Goal: Book appointment/travel/reservation

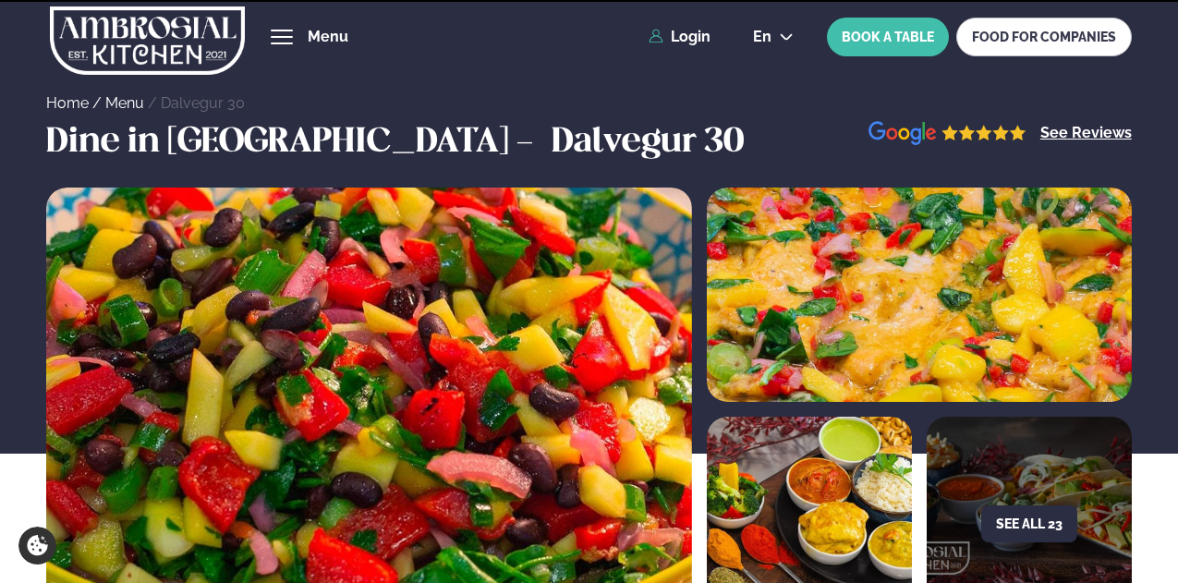
scroll to position [739, 0]
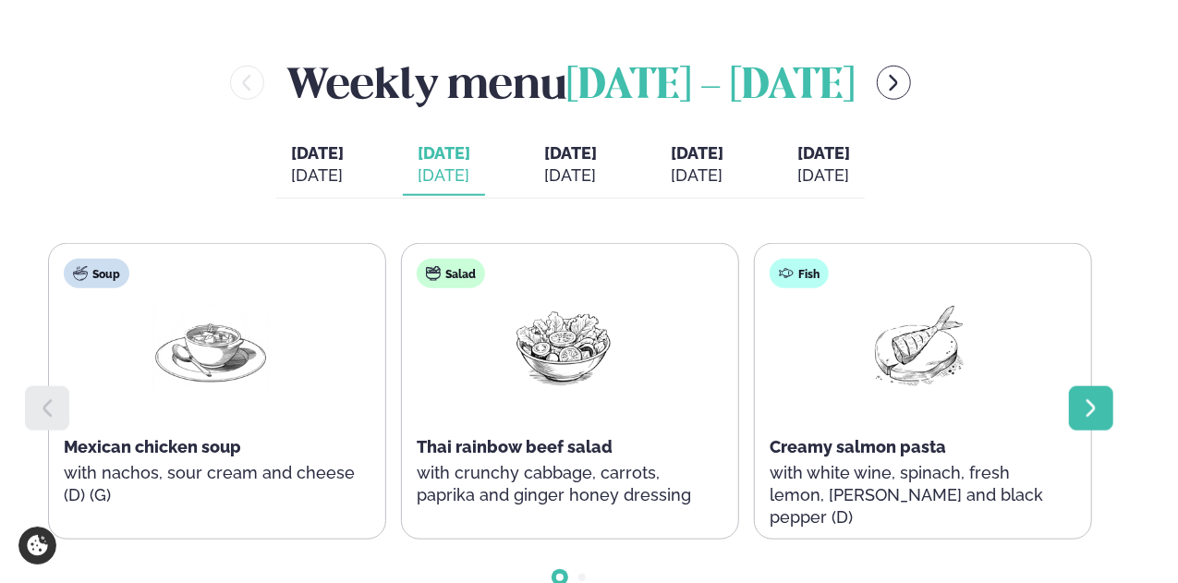
click at [1080, 420] on icon at bounding box center [1091, 408] width 22 height 22
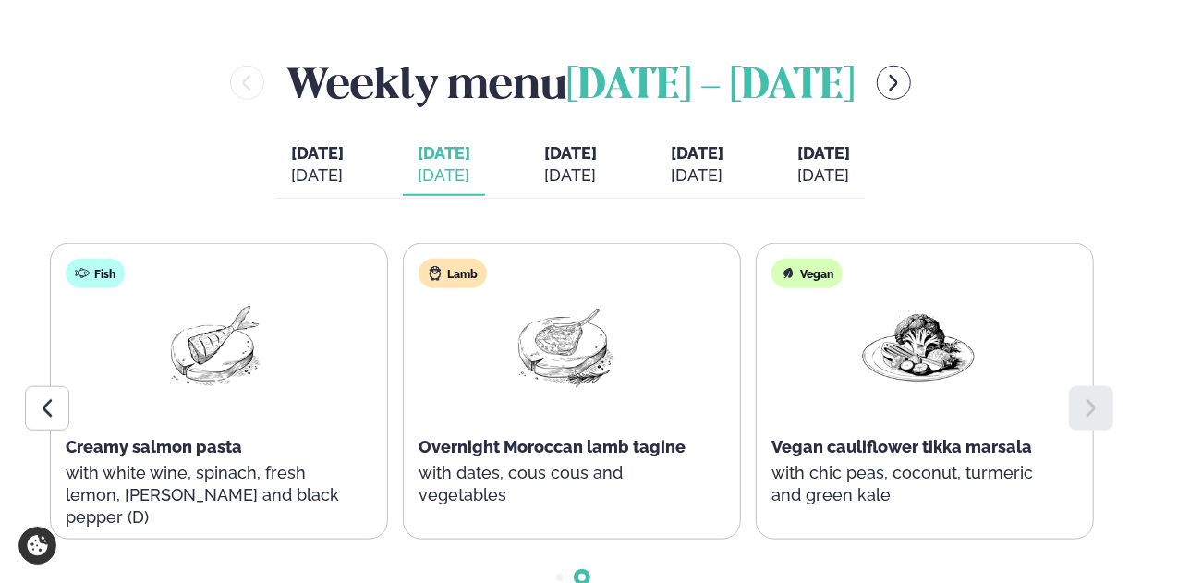
click at [658, 509] on div "Lamb Overnight Moroccan lamb tagine with dates, cous cous and vegetables" at bounding box center [565, 392] width 323 height 296
click at [693, 490] on p "with dates, cous cous and vegetables" at bounding box center [566, 484] width 294 height 44
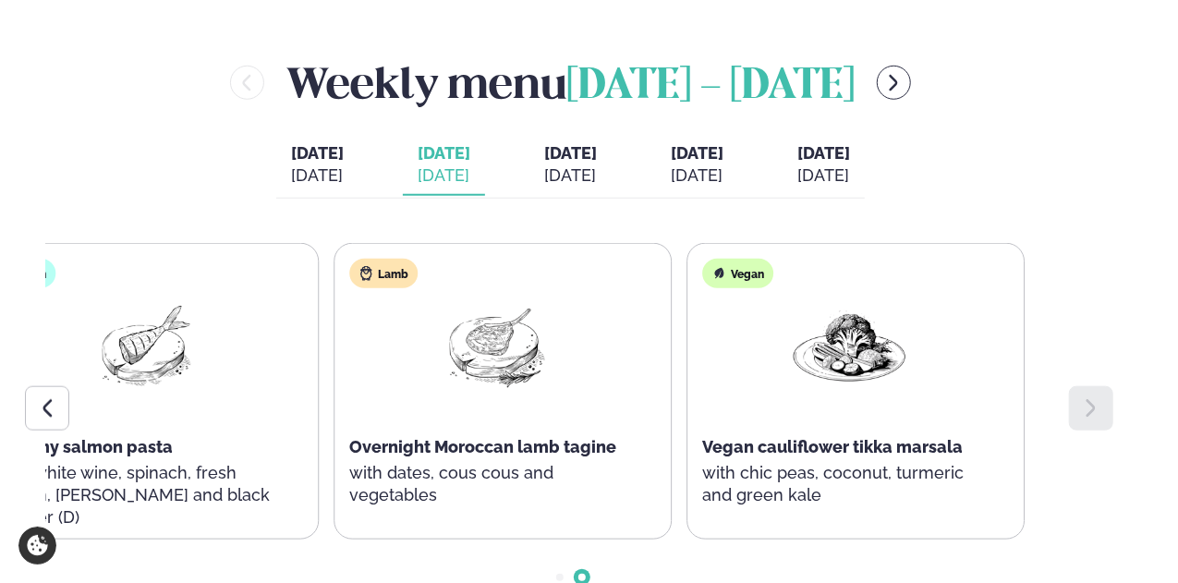
click at [542, 423] on div "Lamb Overnight Moroccan lamb tagine with dates, cous cous and vegetables" at bounding box center [496, 392] width 323 height 296
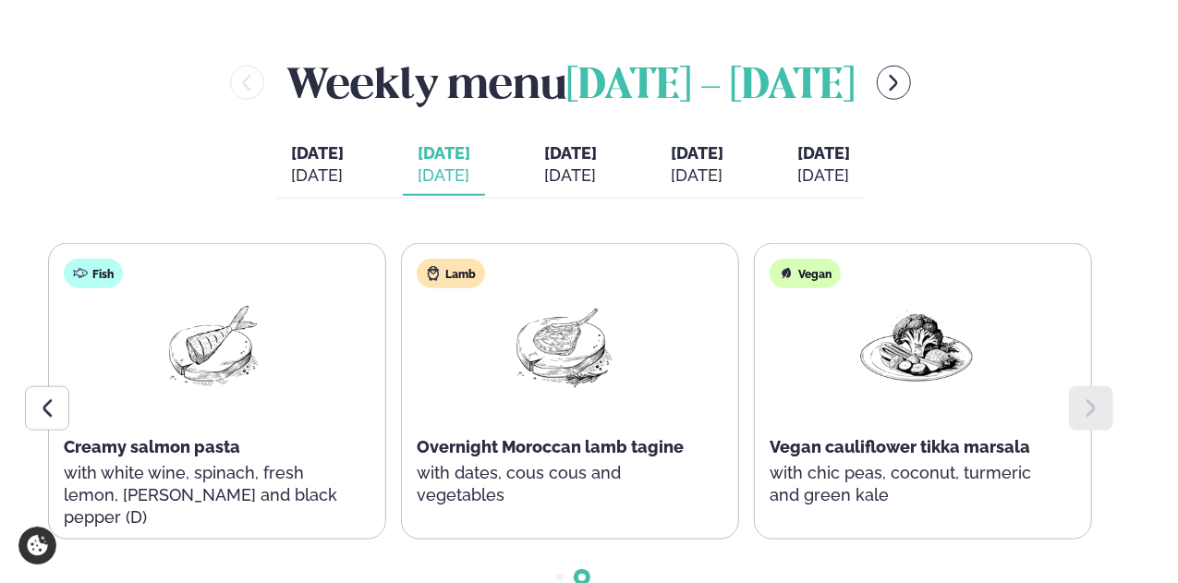
click at [564, 181] on div "[DATE]" at bounding box center [570, 175] width 53 height 22
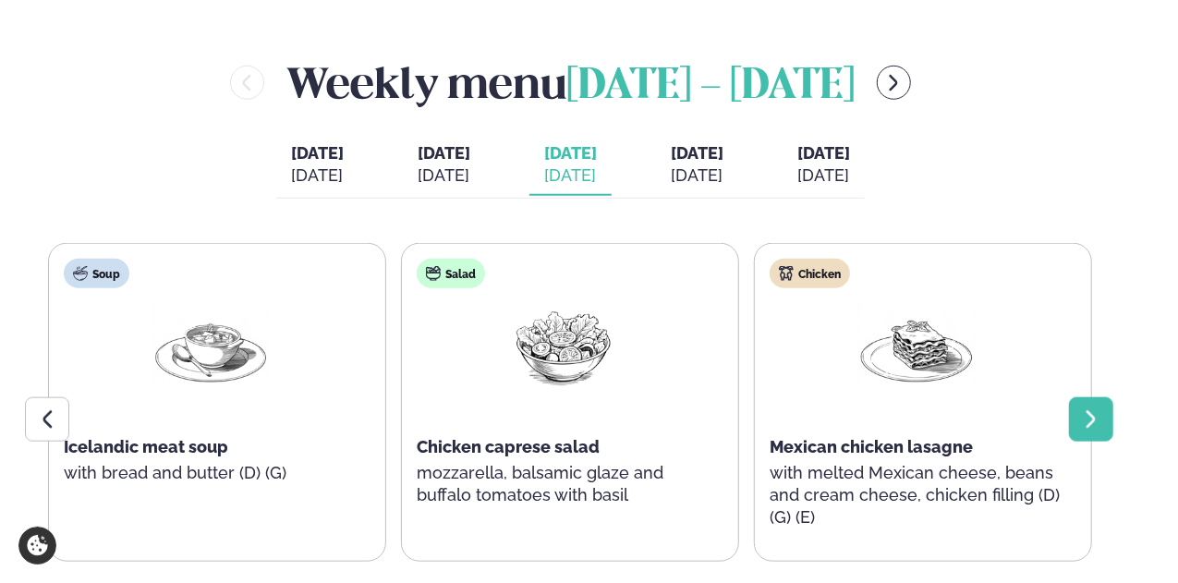
click at [1089, 422] on icon at bounding box center [1091, 419] width 22 height 22
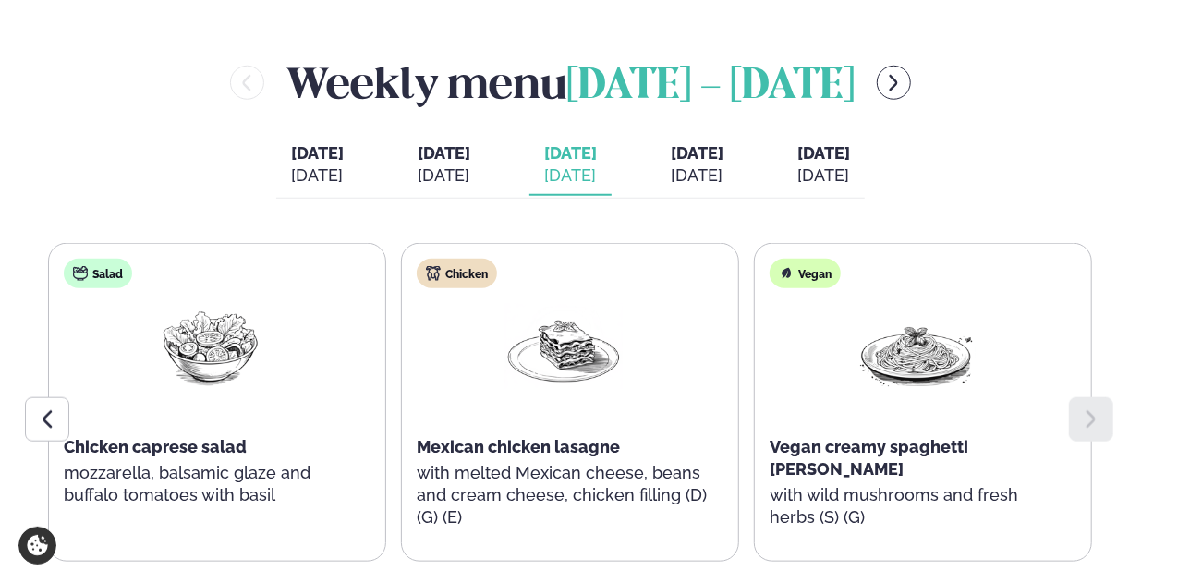
click at [724, 163] on span "[DATE]" at bounding box center [697, 152] width 53 height 19
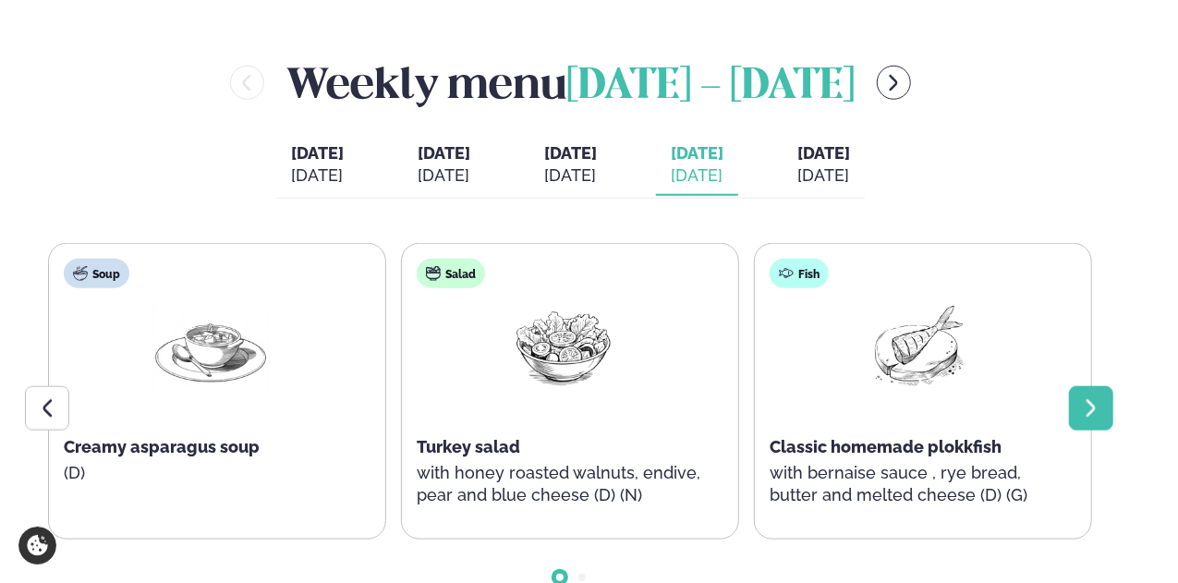
click at [1082, 420] on icon at bounding box center [1091, 408] width 22 height 22
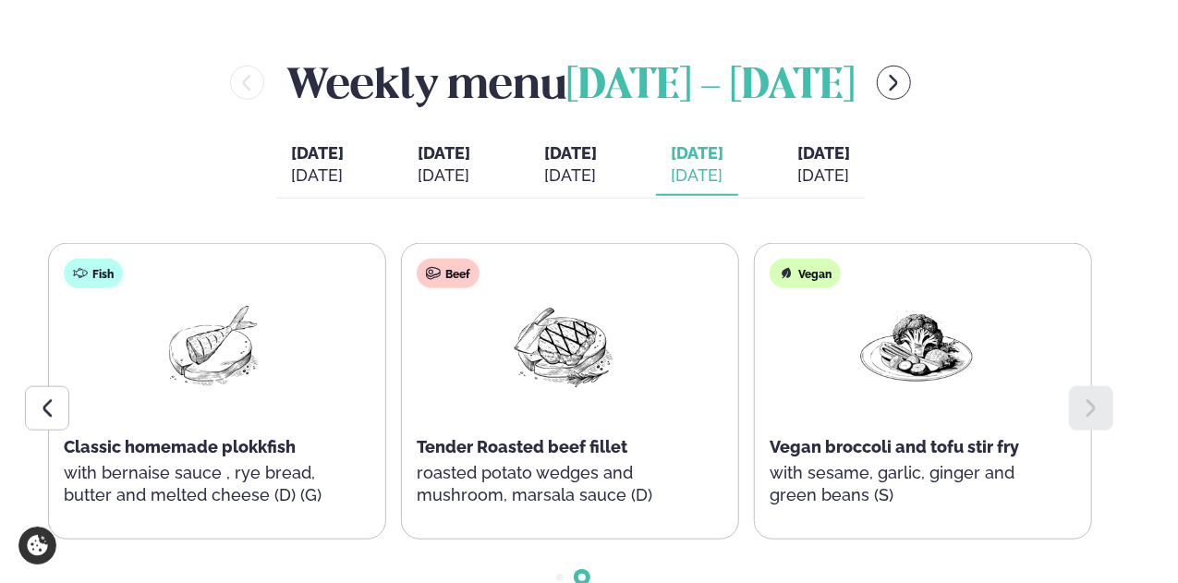
click at [850, 182] on div "[DATE]" at bounding box center [823, 175] width 53 height 22
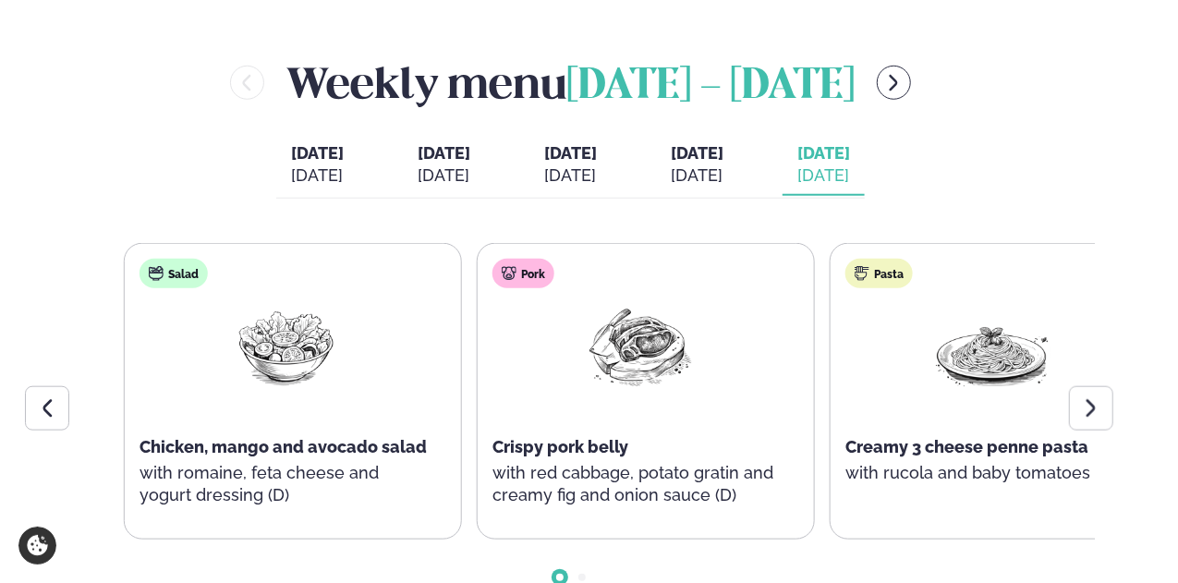
click at [585, 526] on div "Pork Crispy pork belly with red cabbage, potato gratin and creamy fig and onion…" at bounding box center [639, 392] width 323 height 296
